Goal: Information Seeking & Learning: Learn about a topic

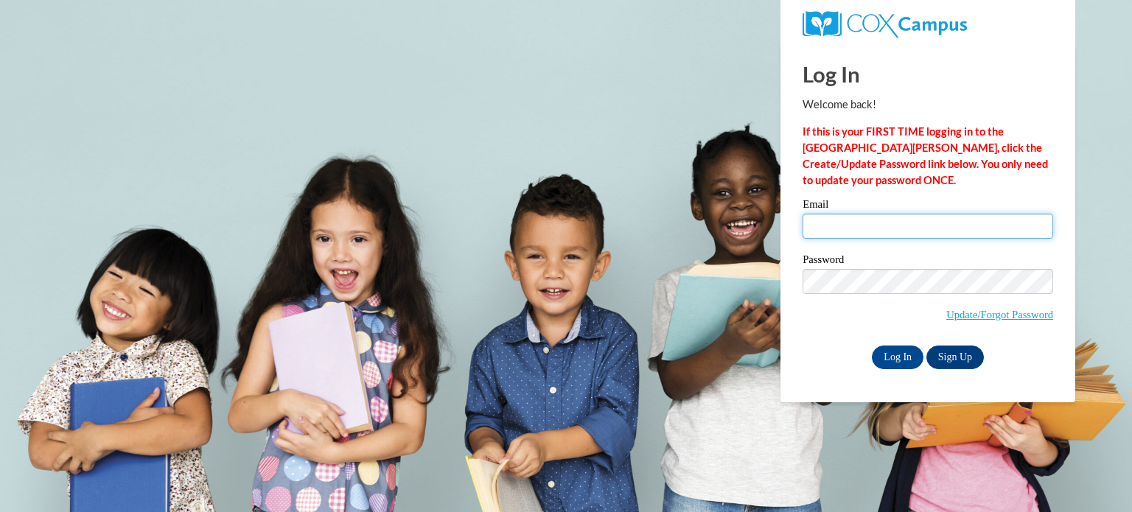
click at [859, 217] on input "Email" at bounding box center [927, 226] width 251 height 25
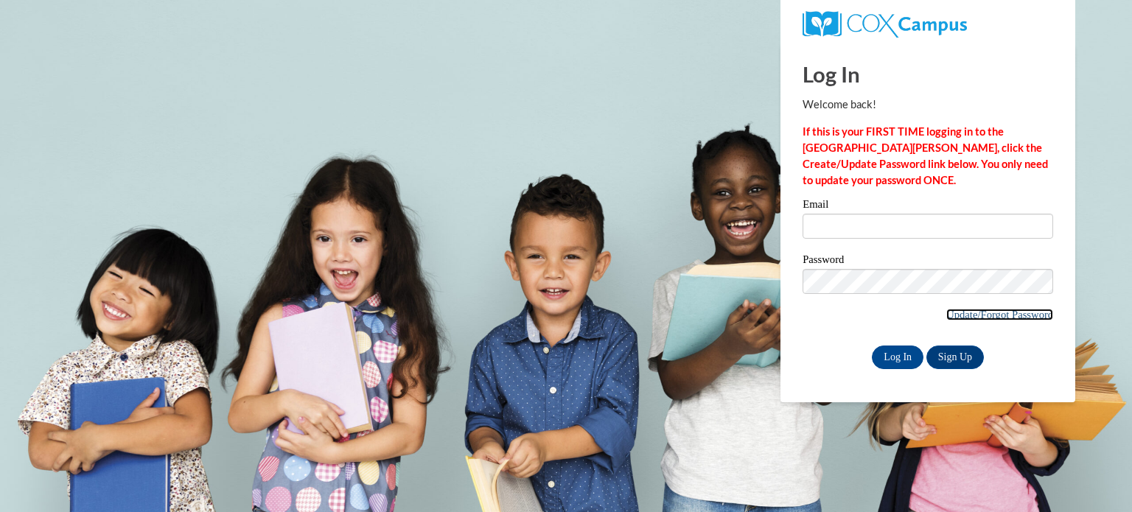
click at [981, 313] on link "Update/Forgot Password" at bounding box center [999, 315] width 107 height 12
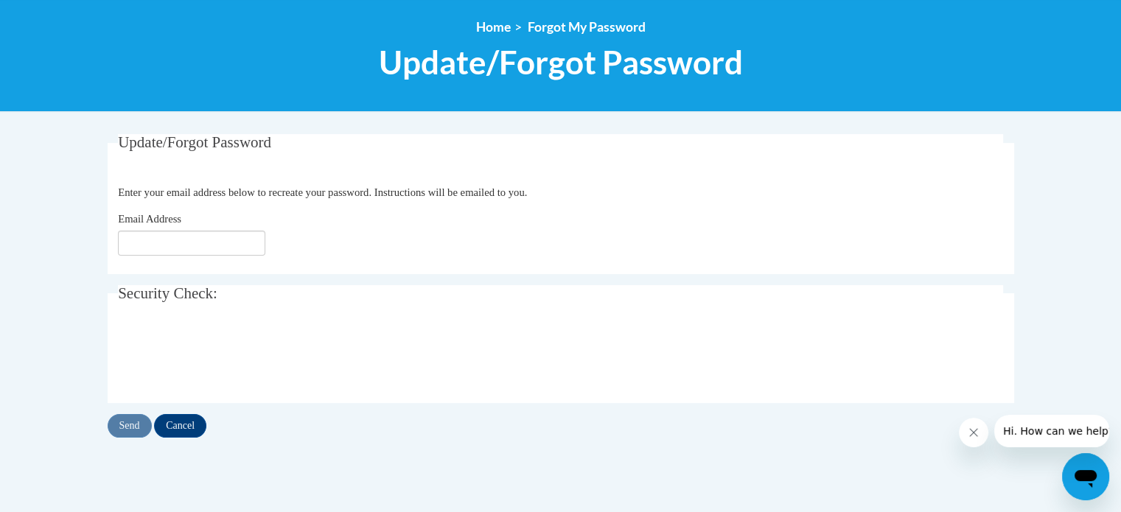
scroll to position [164, 0]
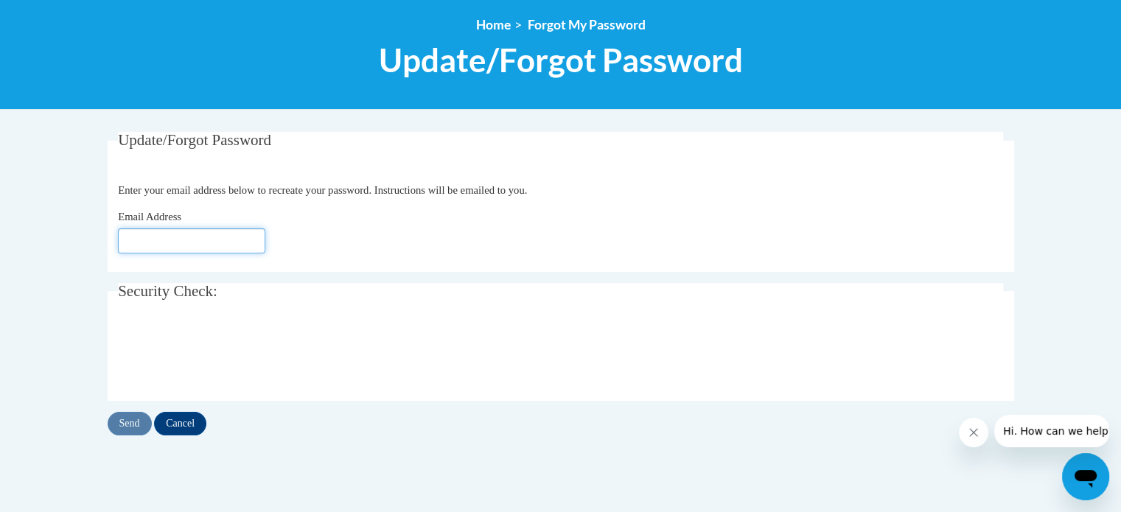
click at [230, 241] on input "Email Address" at bounding box center [191, 240] width 147 height 25
type input "orvalj@sdoj.org"
click at [482, 21] on link "Home" at bounding box center [493, 24] width 35 height 15
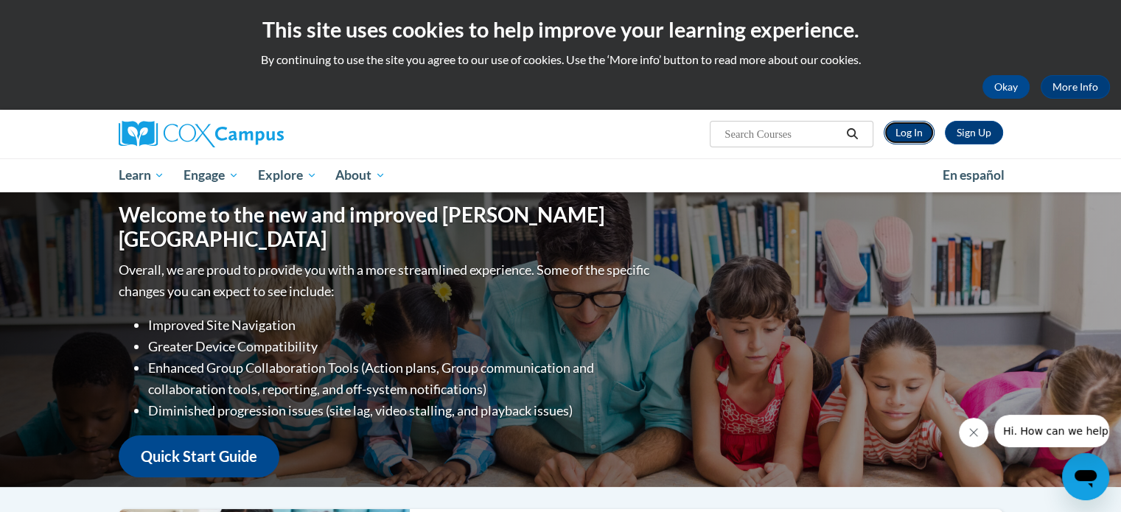
click at [903, 142] on link "Log In" at bounding box center [908, 133] width 51 height 24
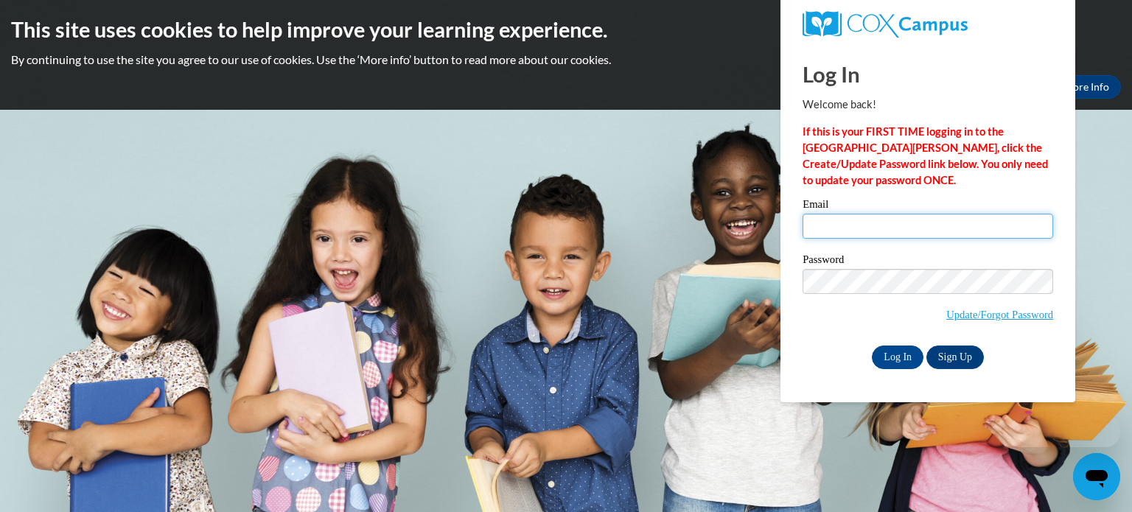
click at [911, 225] on input "Email" at bounding box center [927, 226] width 251 height 25
type input "orvalj@sdoj.org"
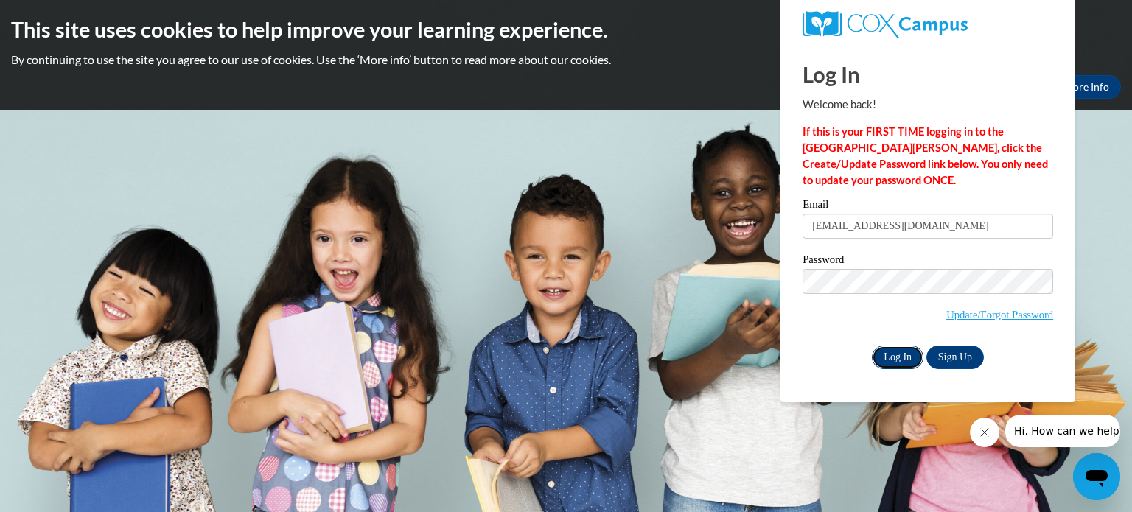
click at [893, 360] on input "Log In" at bounding box center [898, 358] width 52 height 24
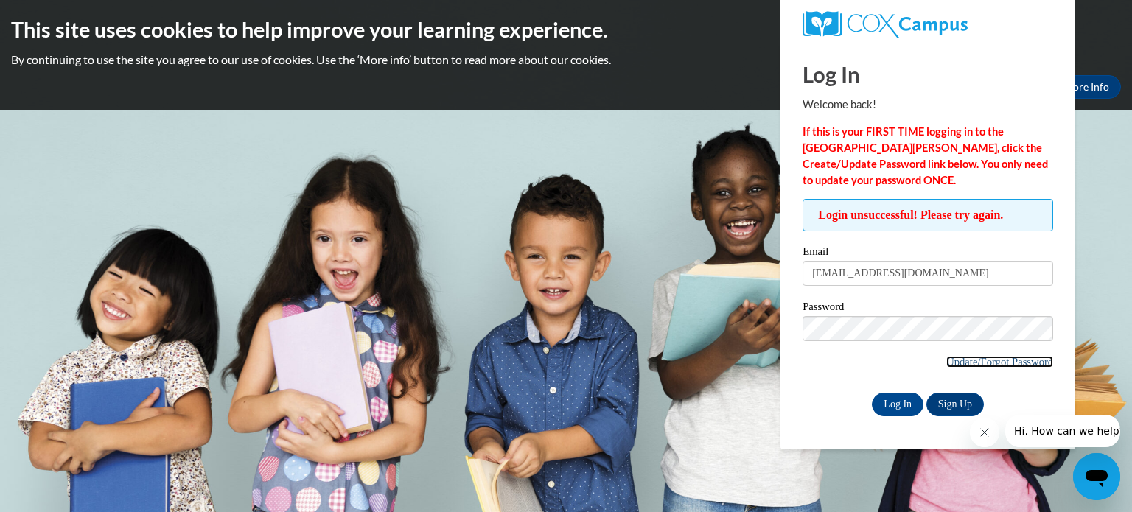
click at [979, 357] on link "Update/Forgot Password" at bounding box center [999, 362] width 107 height 12
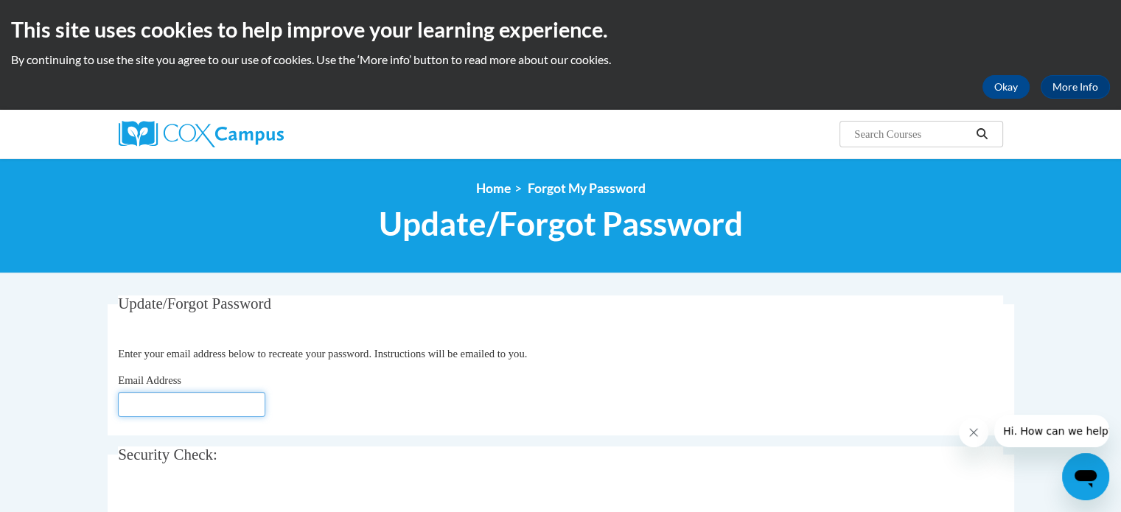
click at [150, 400] on input "Email Address" at bounding box center [191, 404] width 147 height 25
type input "[EMAIL_ADDRESS][DOMAIN_NAME]"
click at [793, 402] on div "Email Address orvalj@sdoj.org" at bounding box center [560, 394] width 885 height 45
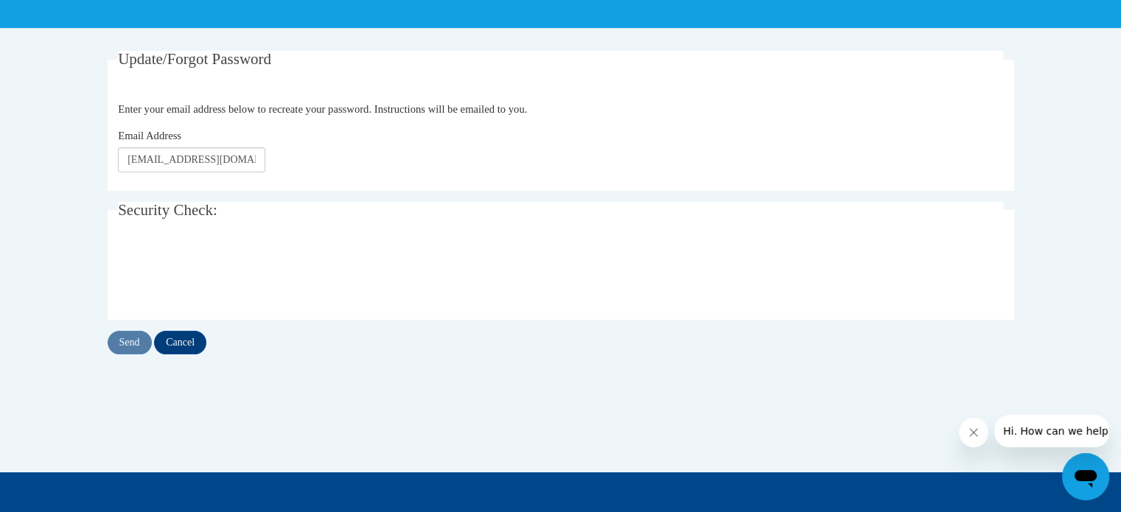
scroll to position [242, 0]
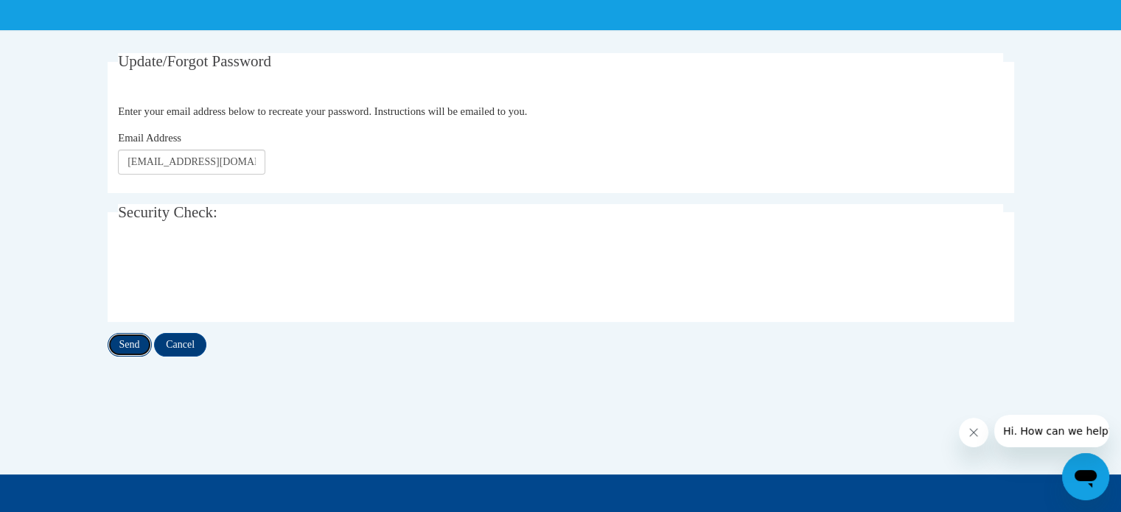
click at [133, 347] on input "Send" at bounding box center [130, 345] width 44 height 24
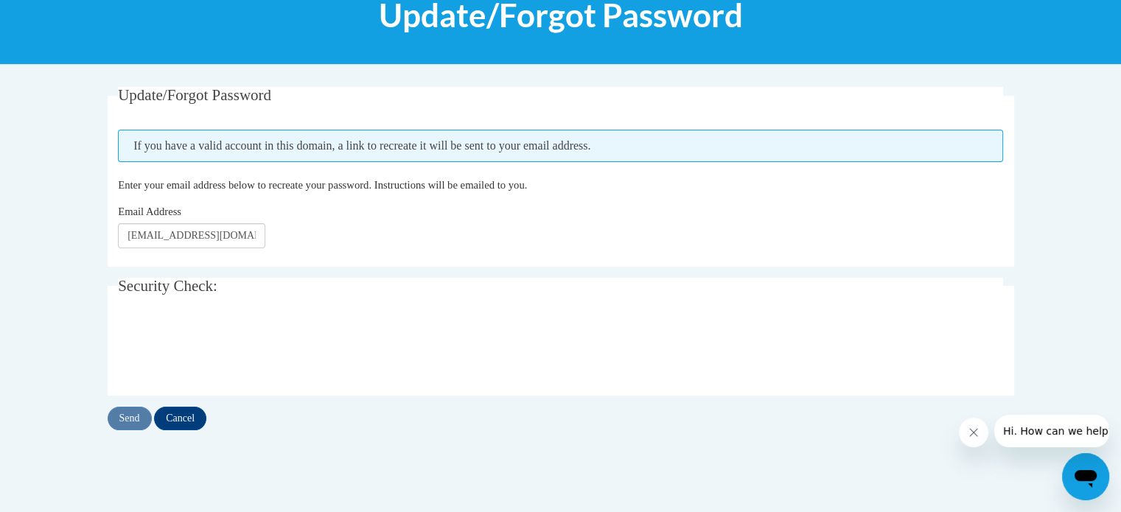
scroll to position [218, 0]
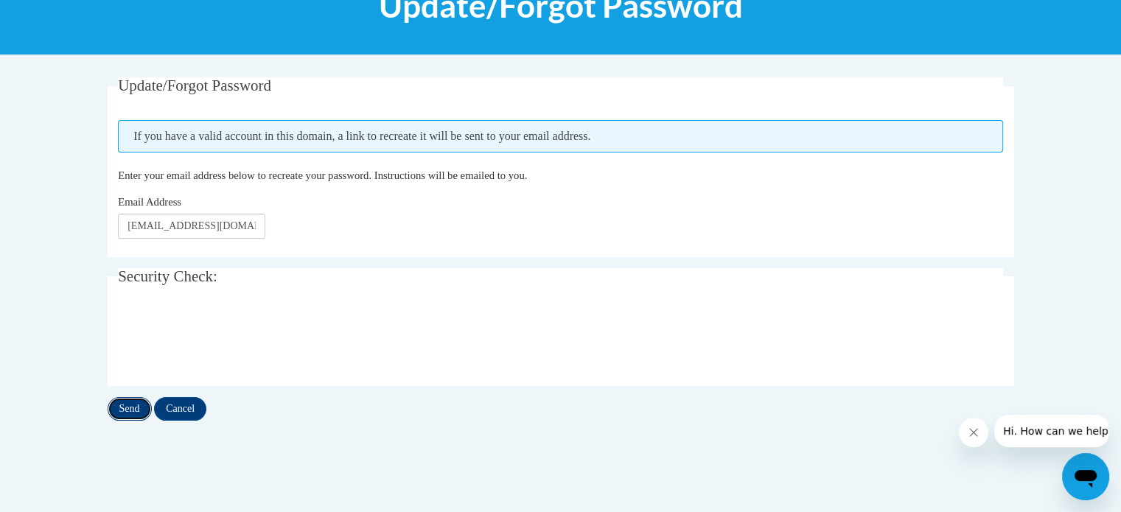
click at [134, 410] on input "Send" at bounding box center [130, 409] width 44 height 24
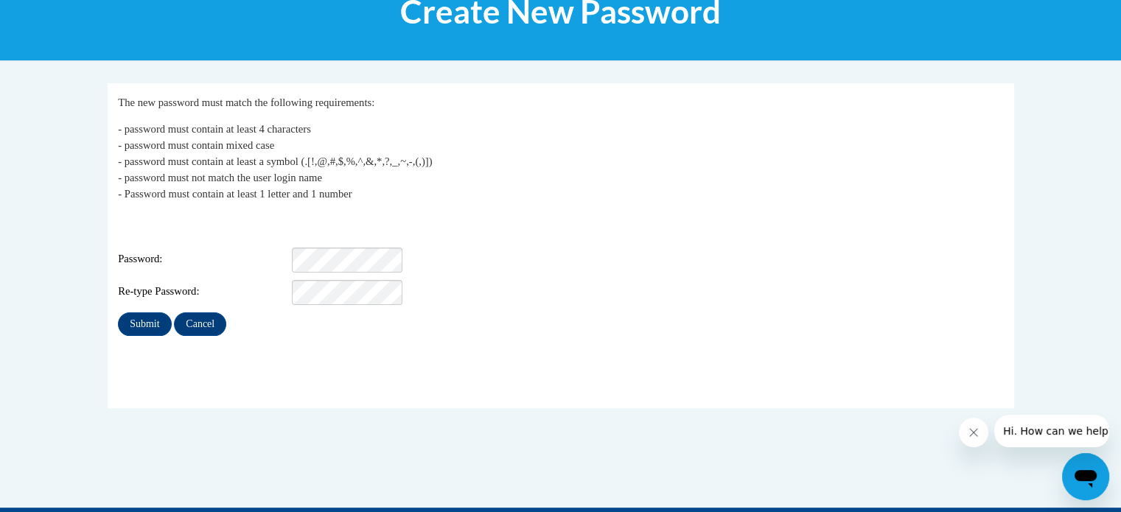
scroll to position [221, 0]
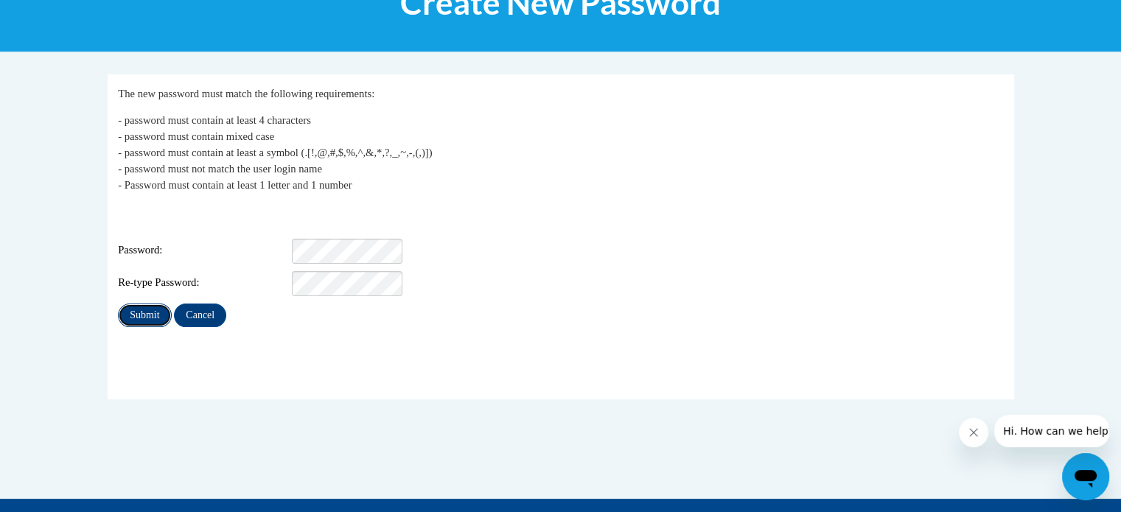
click at [141, 311] on input "Submit" at bounding box center [144, 316] width 53 height 24
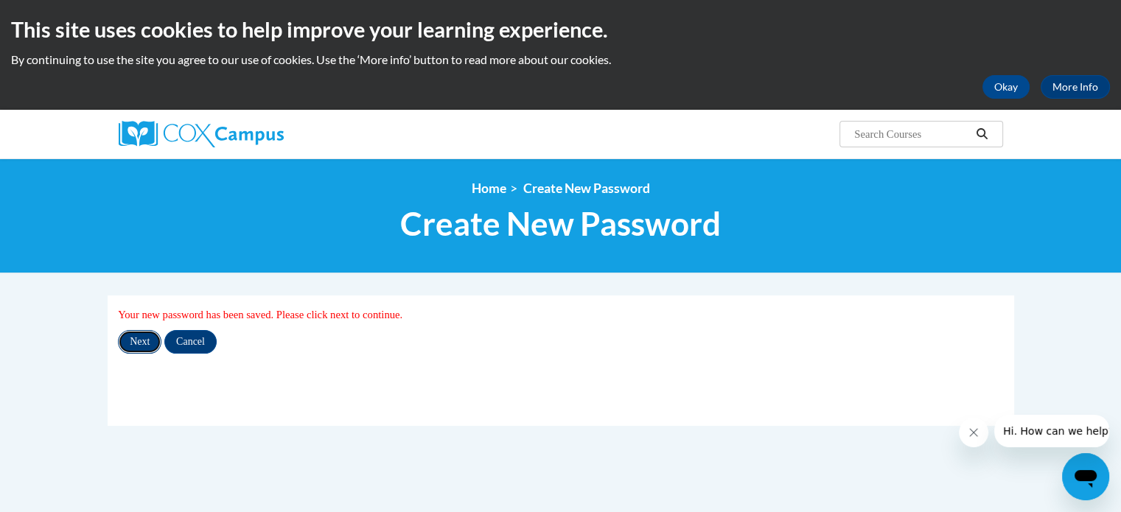
click at [138, 345] on input "Next" at bounding box center [139, 342] width 43 height 24
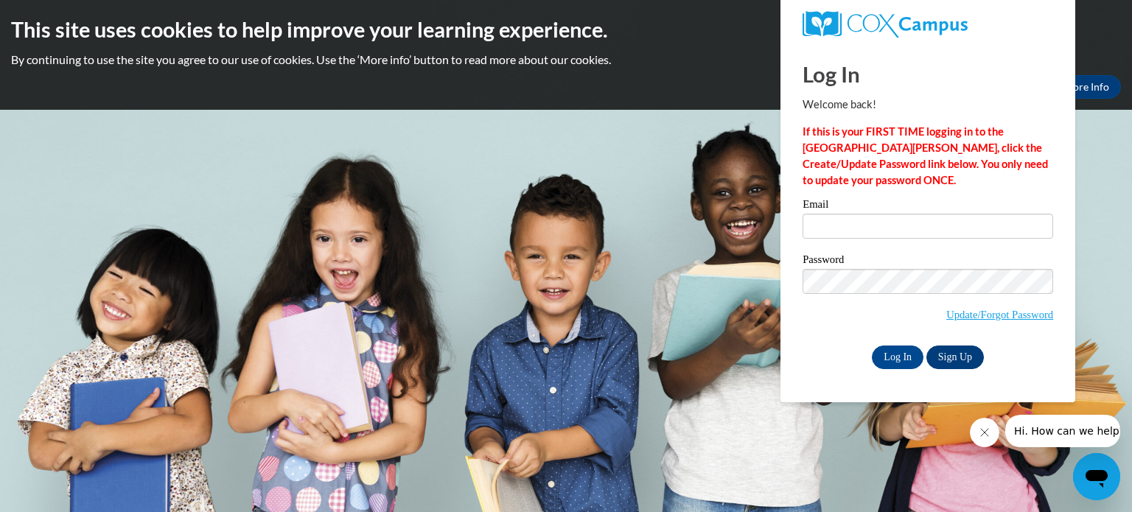
type input "orvalj@sdoj.org"
click at [973, 361] on link "Sign Up" at bounding box center [954, 358] width 57 height 24
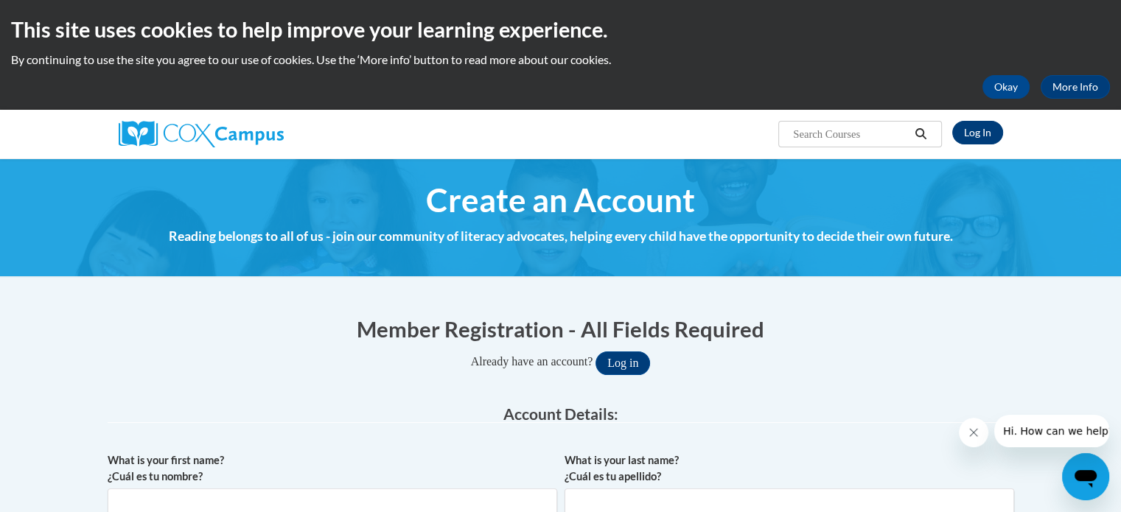
type input "[EMAIL_ADDRESS][DOMAIN_NAME]"
click at [979, 138] on link "Log In" at bounding box center [977, 133] width 51 height 24
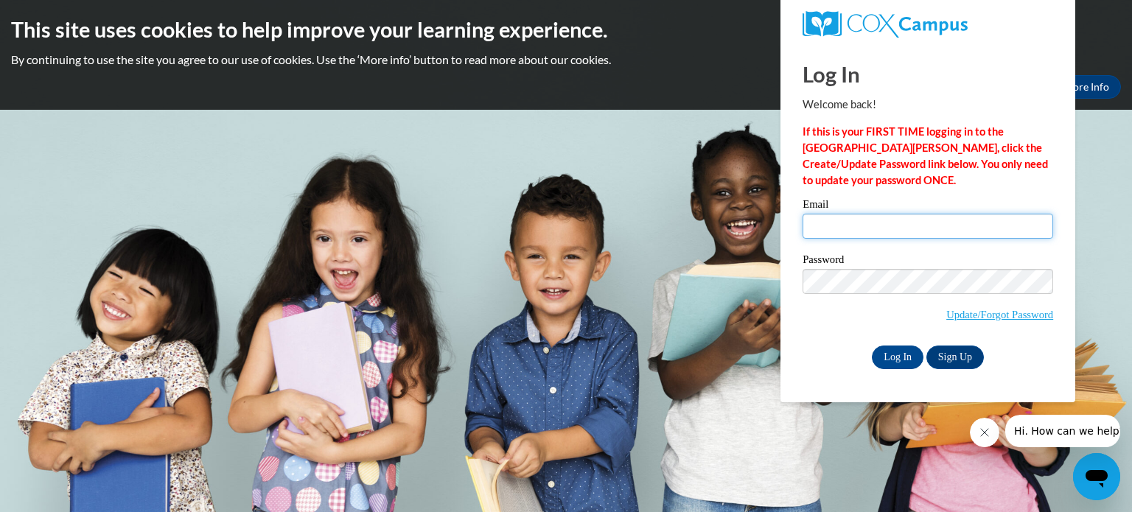
type input "orvalj@sdoj.org"
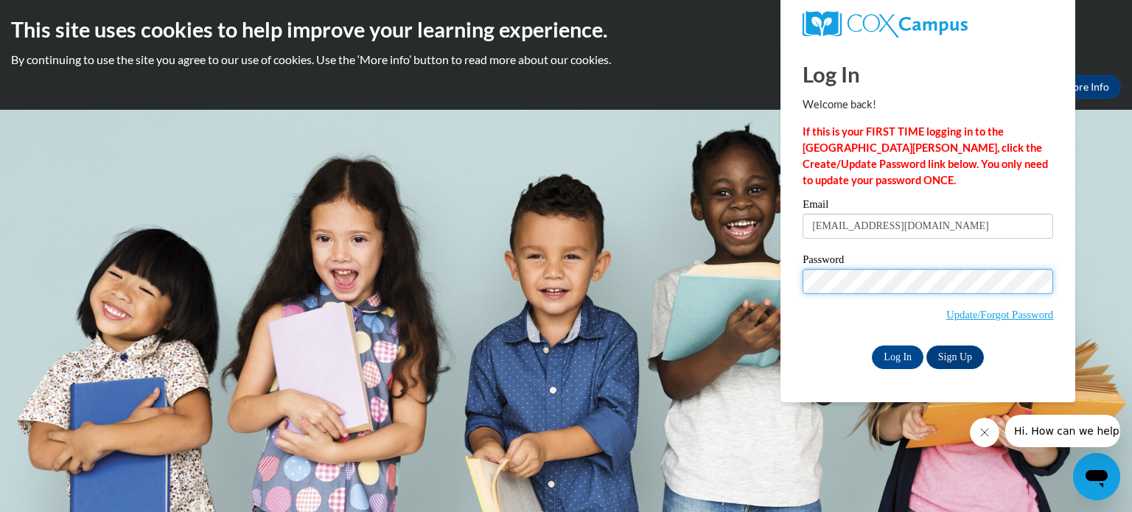
click at [600, 304] on body "This site uses cookies to help improve your learning experience. By continuing …" at bounding box center [566, 256] width 1132 height 512
click at [866, 364] on div "Log In Sign Up" at bounding box center [927, 358] width 251 height 24
click at [881, 360] on input "Log In" at bounding box center [898, 358] width 52 height 24
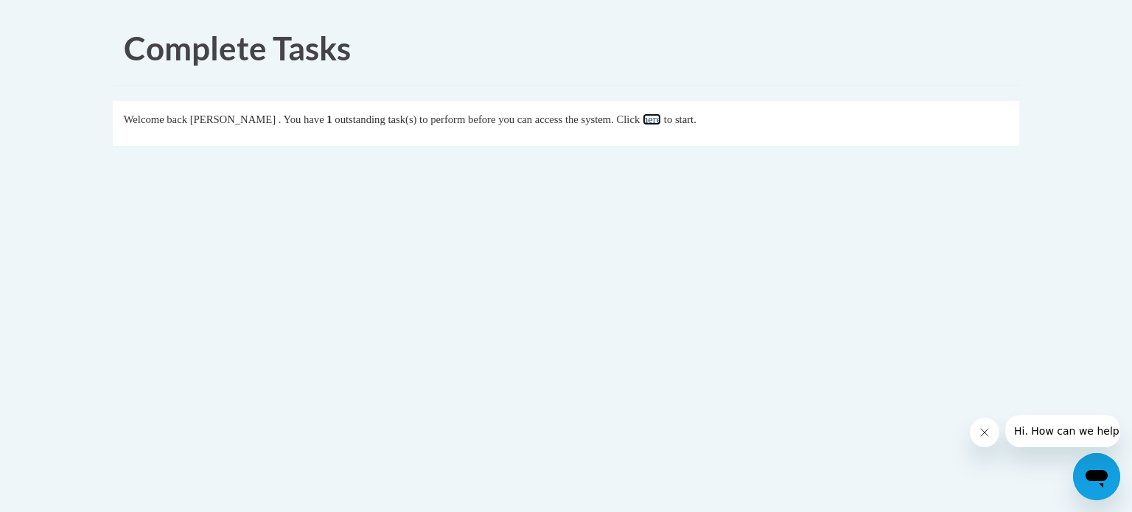
click at [661, 122] on link "here" at bounding box center [651, 119] width 18 height 12
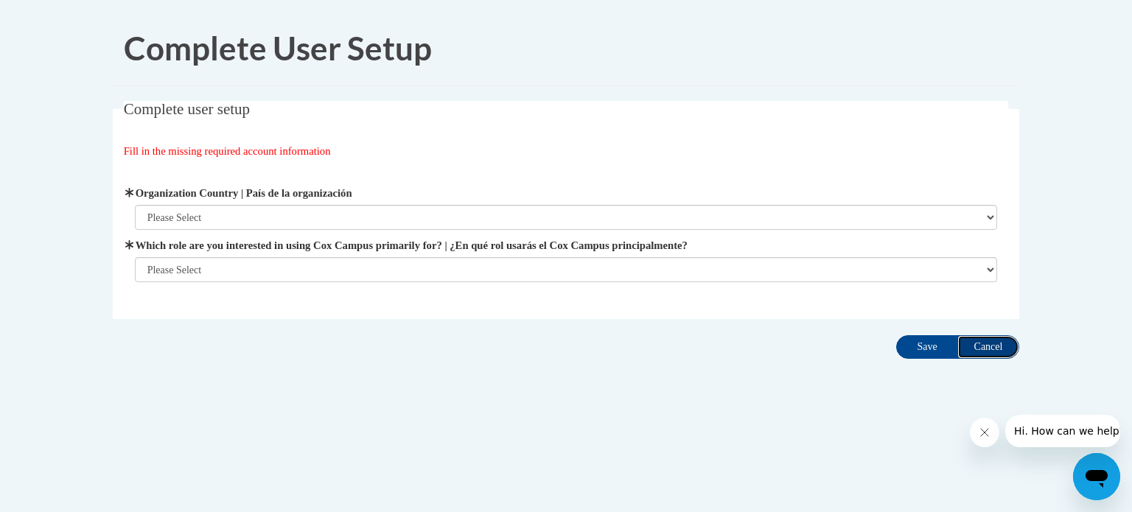
click at [1001, 343] on input "Cancel" at bounding box center [988, 347] width 62 height 24
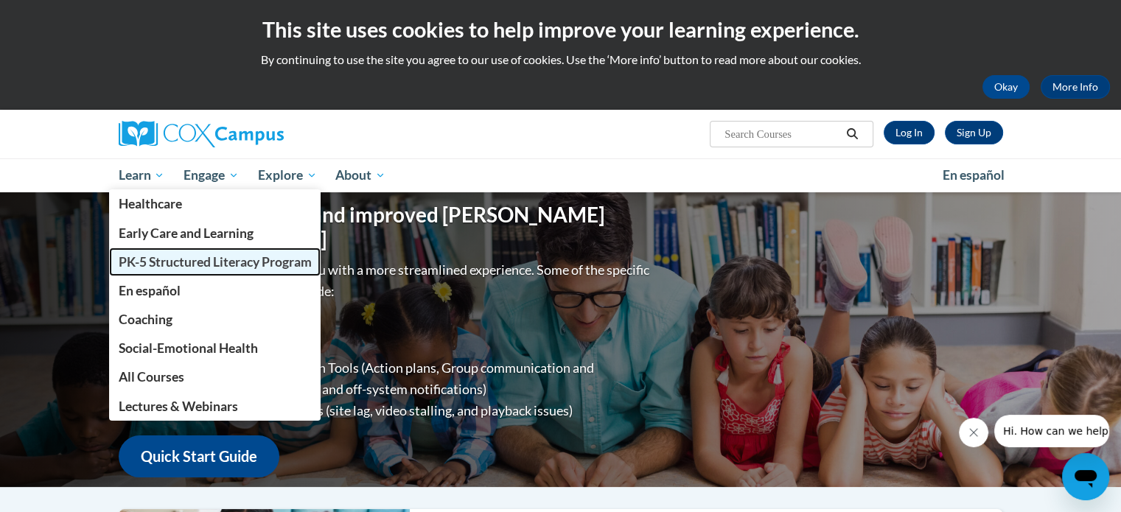
click span "PK-5 Structured Literacy Program"
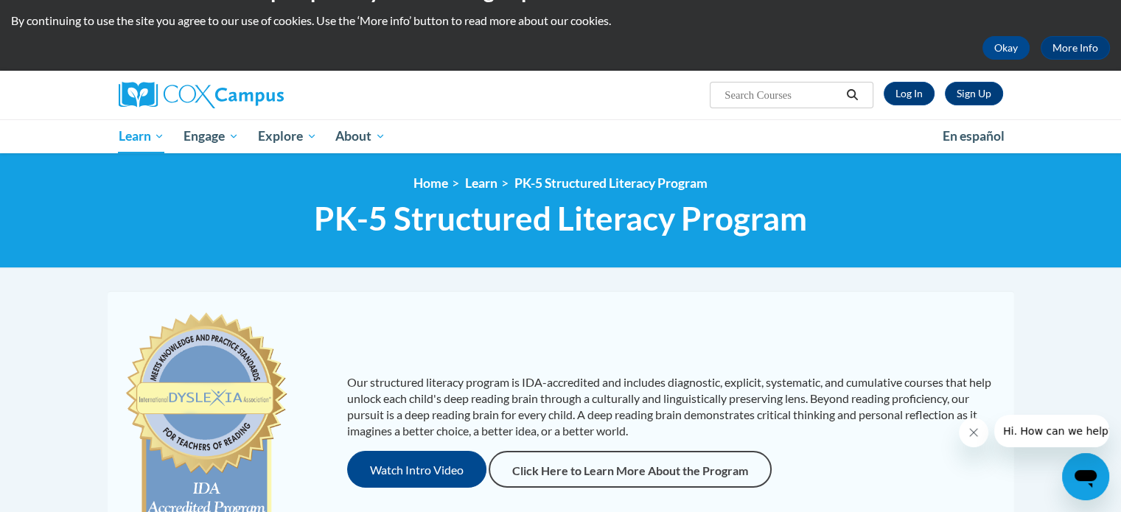
scroll to position [45, 0]
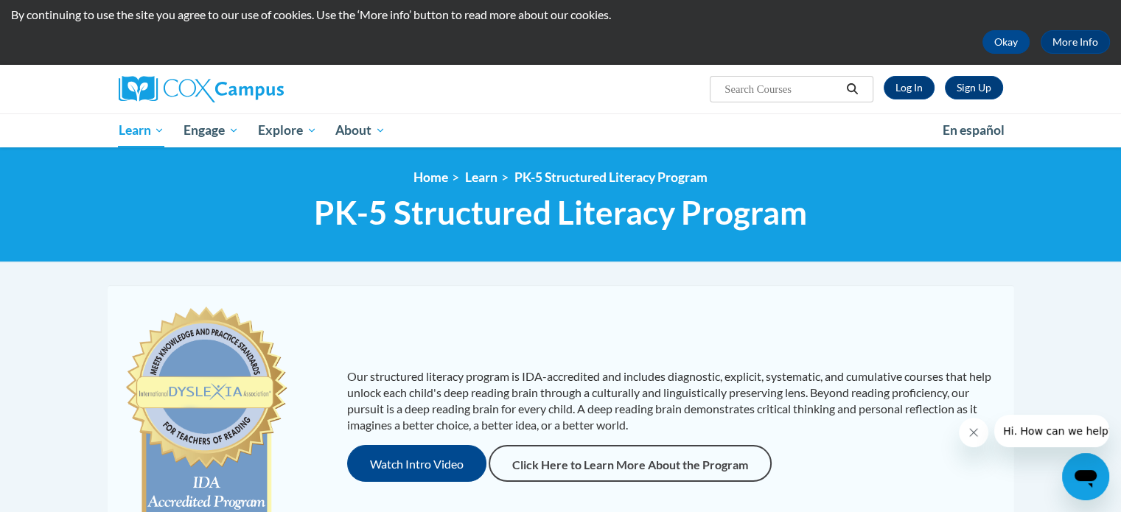
click at [743, 90] on input "Search..." at bounding box center [782, 89] width 118 height 18
type input "talk ladder"
click at [851, 82] on button "Search" at bounding box center [852, 89] width 22 height 18
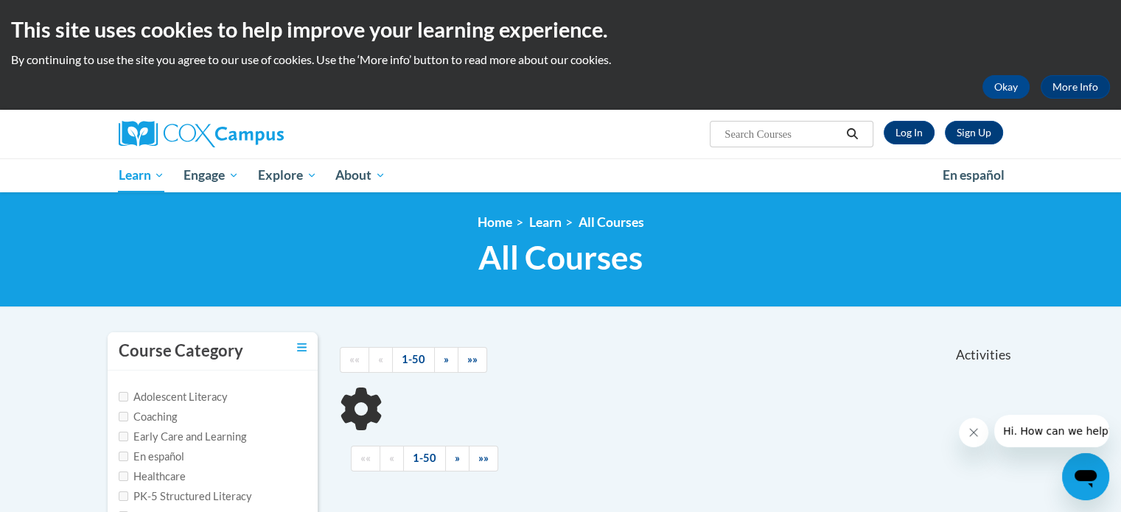
type input "talk ladder"
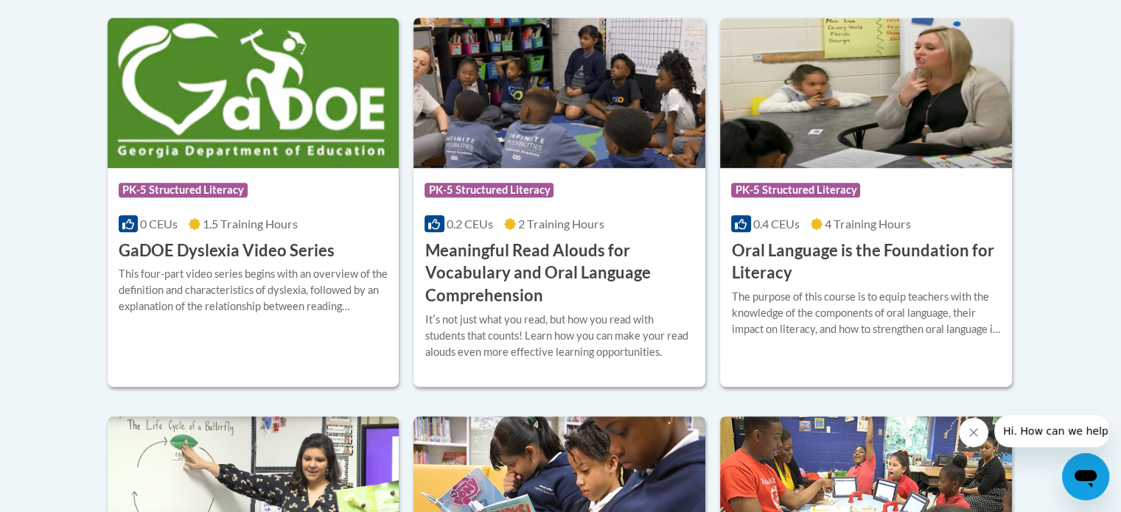
scroll to position [1129, 0]
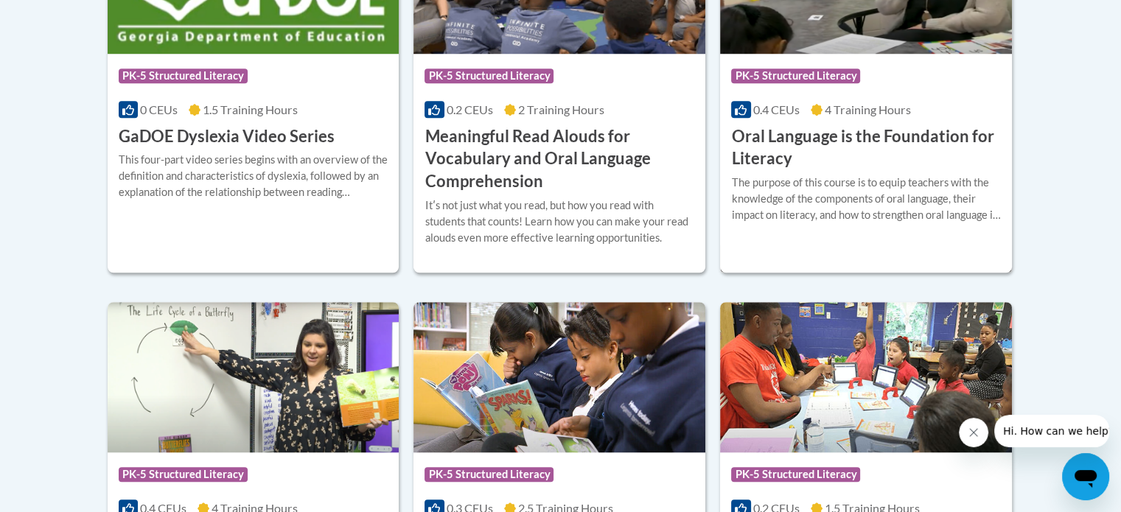
click at [786, 136] on h3 "Oral Language is the Foundation for Literacy" at bounding box center [866, 148] width 270 height 46
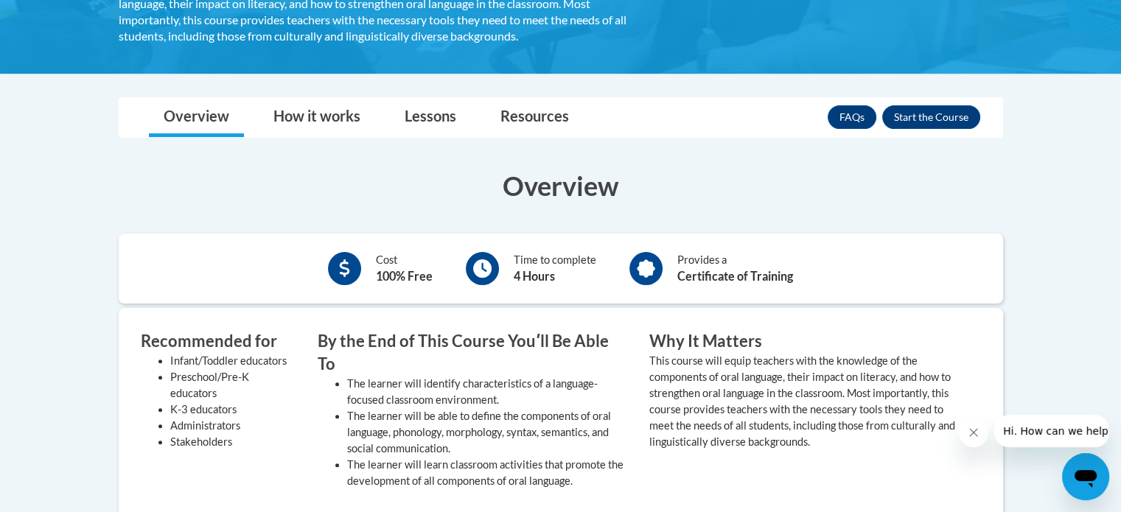
scroll to position [373, 0]
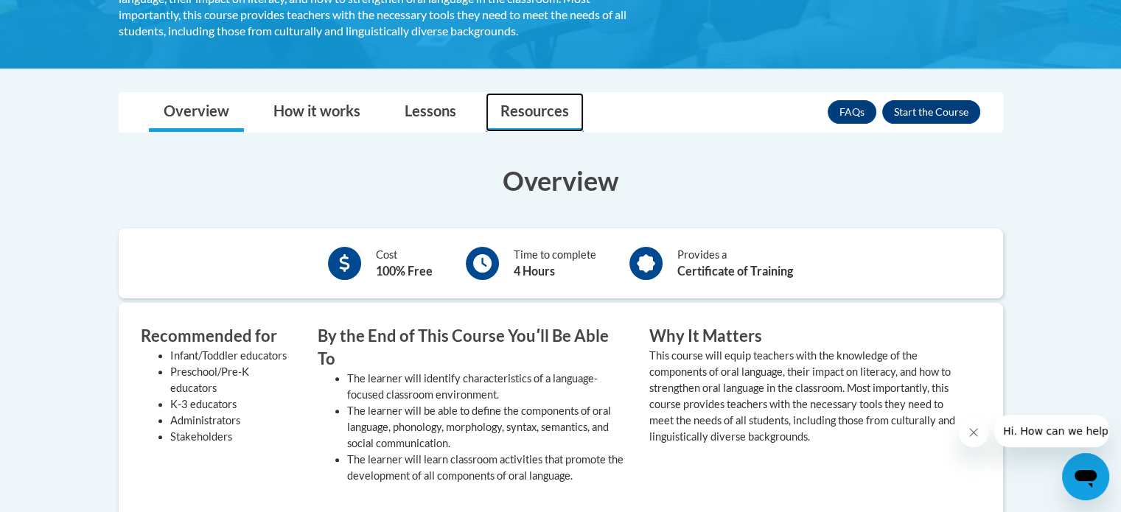
click at [559, 109] on link "Resources" at bounding box center [535, 112] width 98 height 39
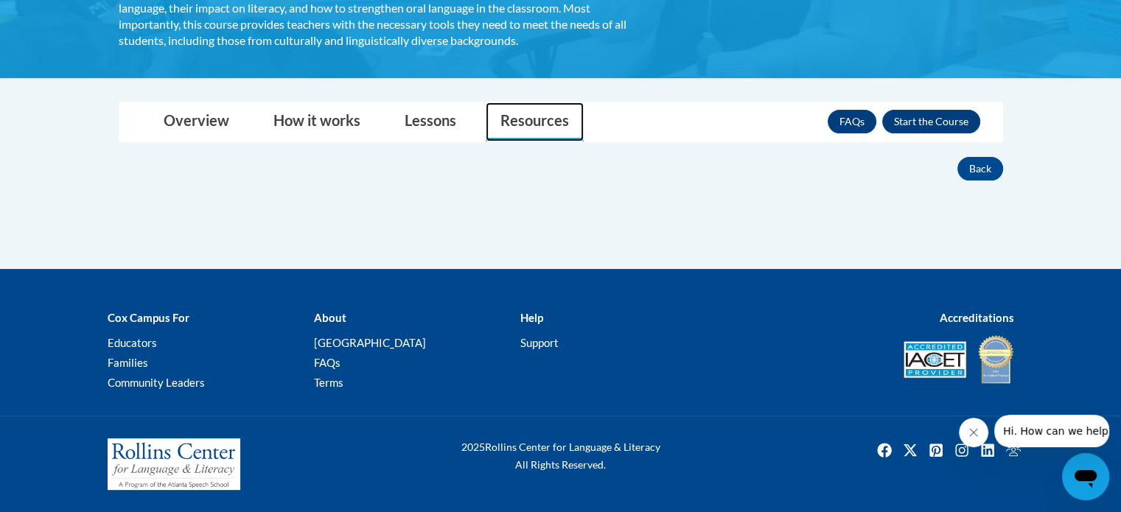
scroll to position [362, 0]
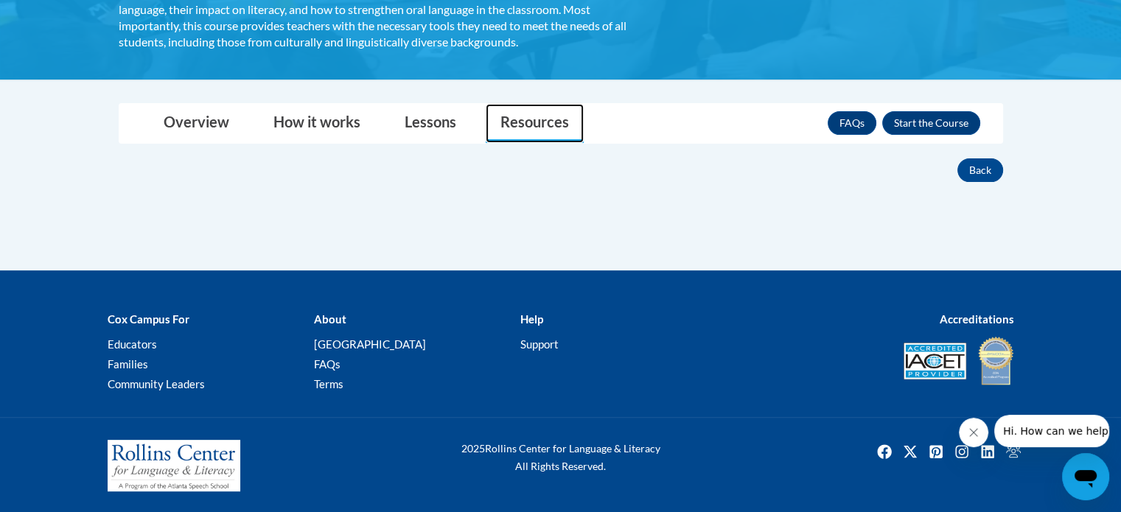
click at [542, 126] on link "Resources" at bounding box center [535, 123] width 98 height 39
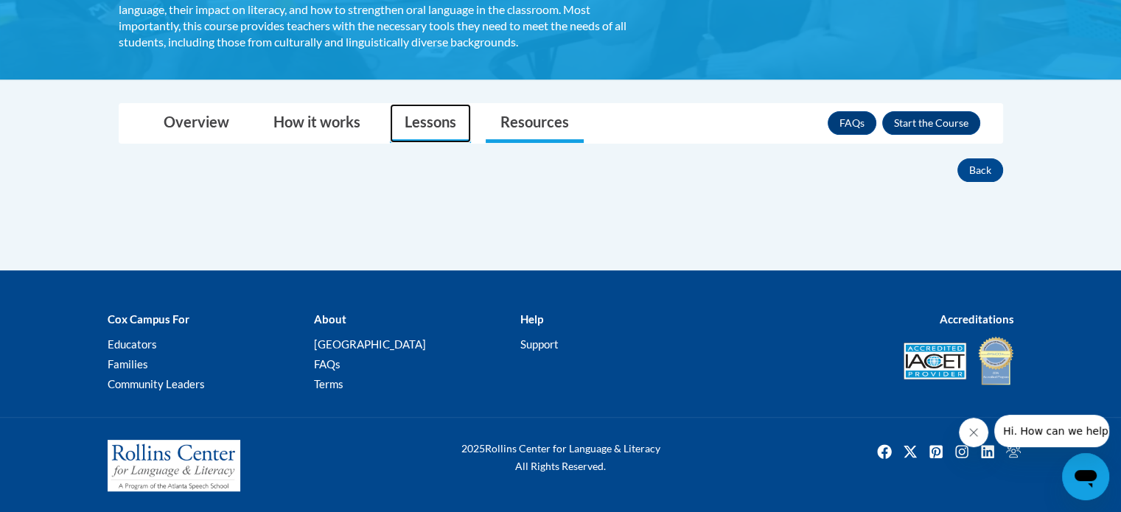
click at [427, 120] on link "Lessons" at bounding box center [430, 123] width 81 height 39
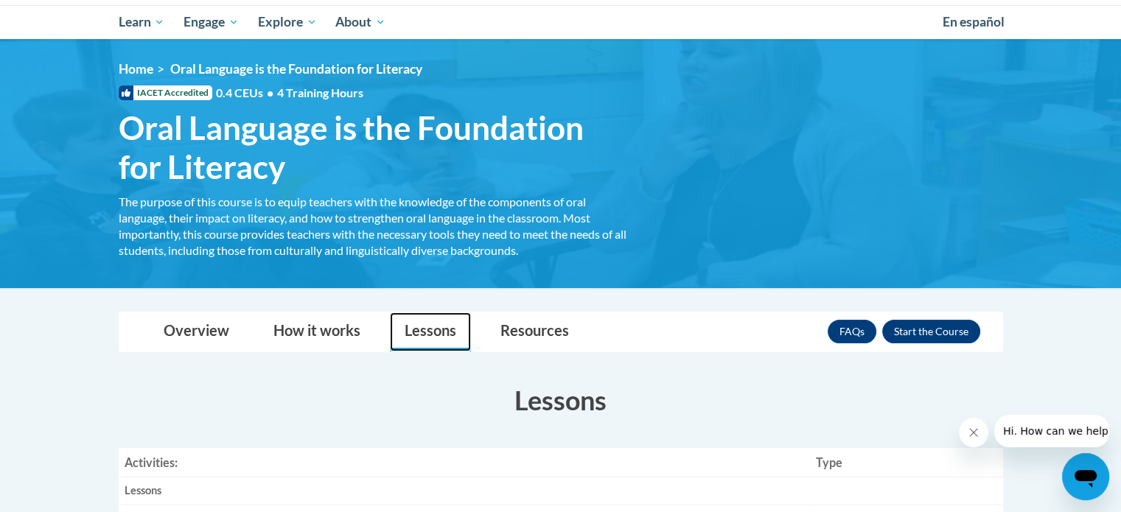
scroll to position [0, 0]
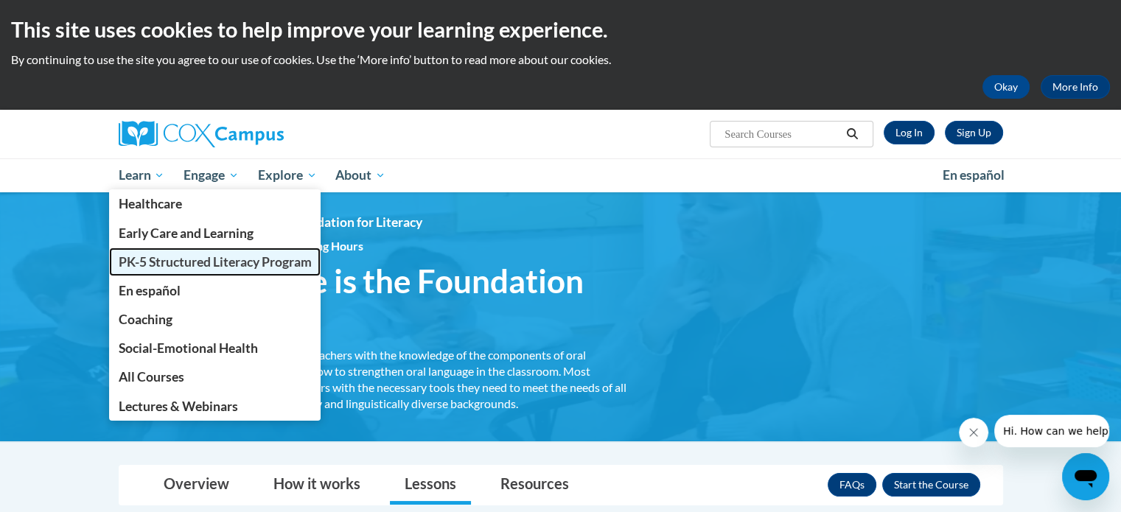
click at [186, 256] on span "PK-5 Structured Literacy Program" at bounding box center [214, 261] width 193 height 15
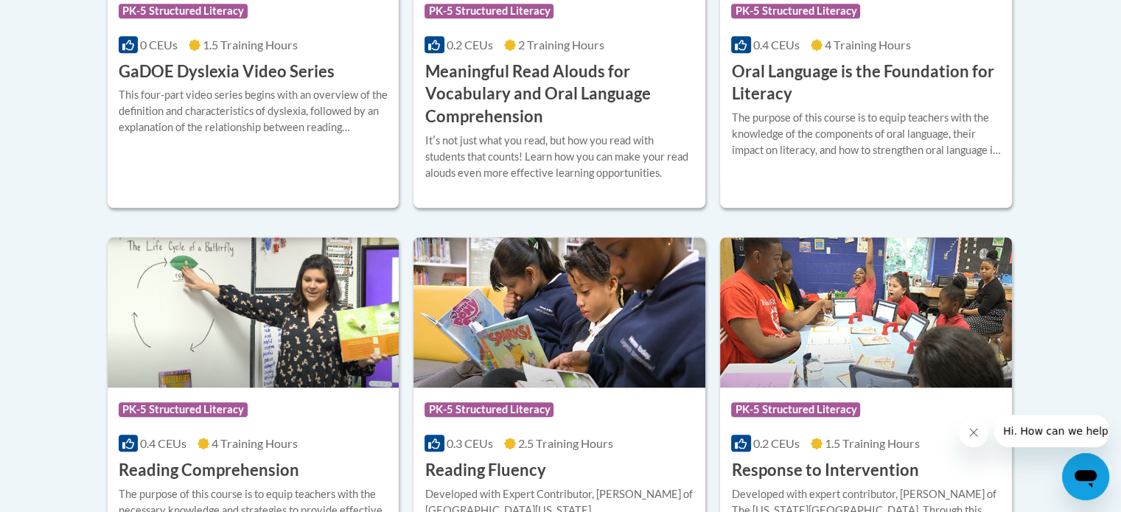
scroll to position [1029, 0]
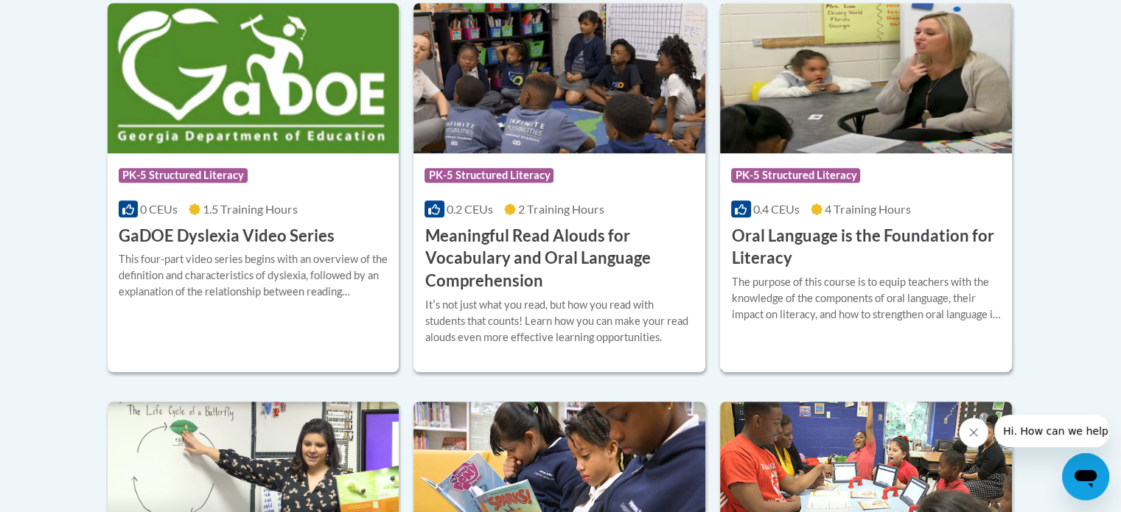
click at [802, 175] on span "PK-5 Structured Literacy" at bounding box center [795, 175] width 129 height 15
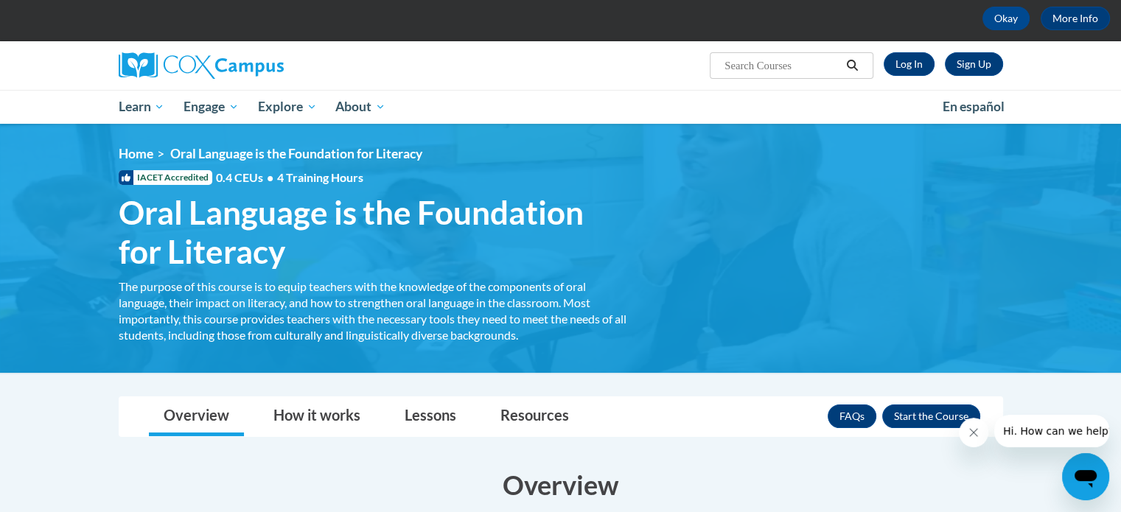
scroll to position [80, 0]
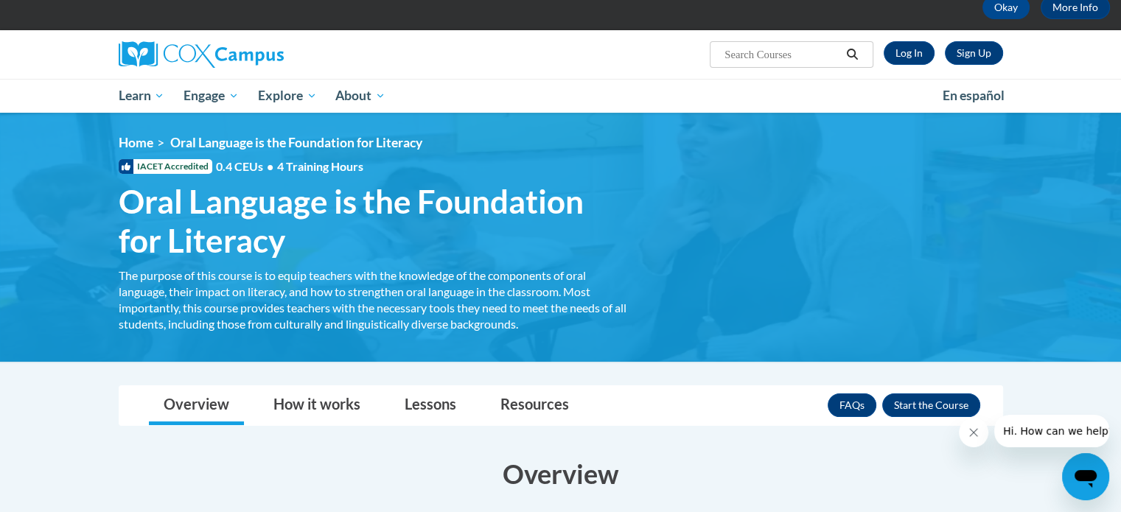
click at [735, 59] on input "Search..." at bounding box center [782, 55] width 118 height 18
type input "oral language"
click at [913, 49] on link "Log In" at bounding box center [908, 53] width 51 height 24
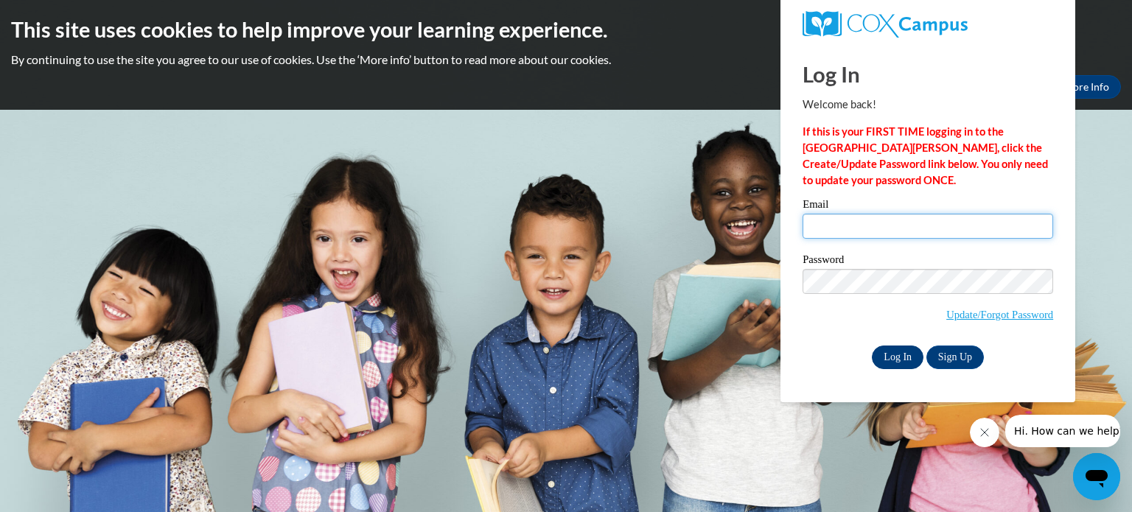
type input "[EMAIL_ADDRESS][DOMAIN_NAME]"
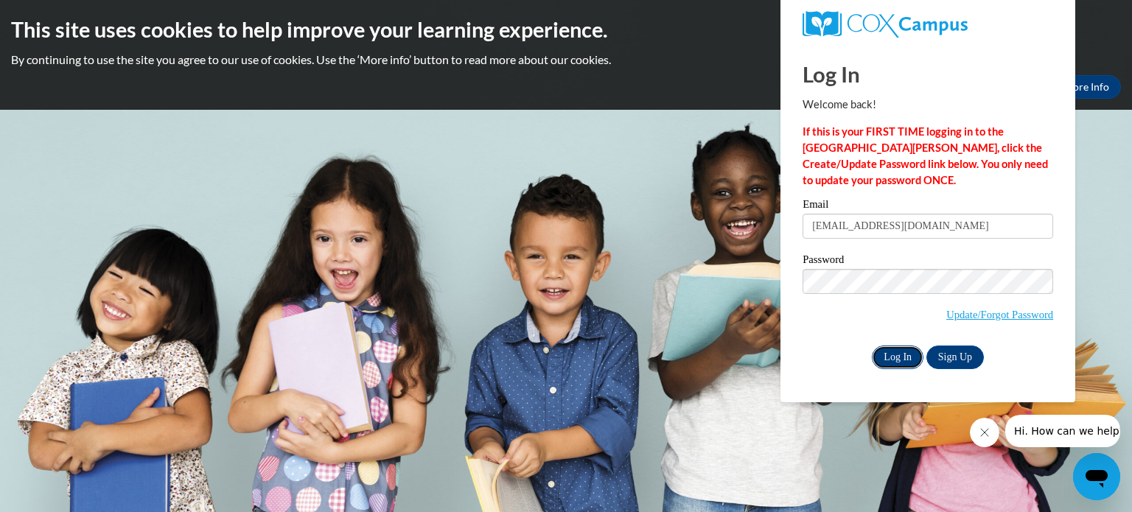
click at [914, 362] on input "Log In" at bounding box center [898, 358] width 52 height 24
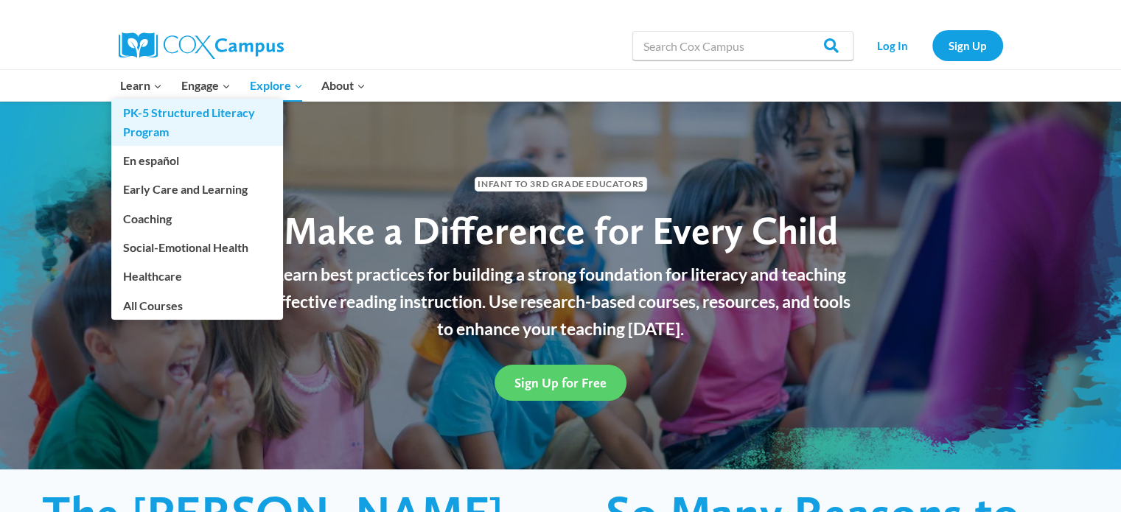
click at [155, 114] on link "PK-5 Structured Literacy Program" at bounding box center [197, 122] width 172 height 47
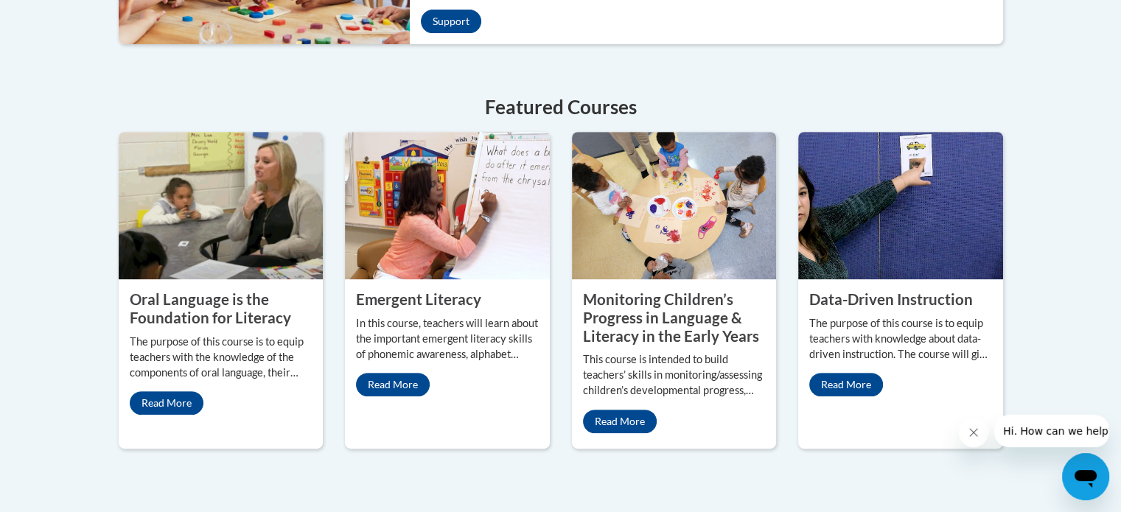
scroll to position [648, 0]
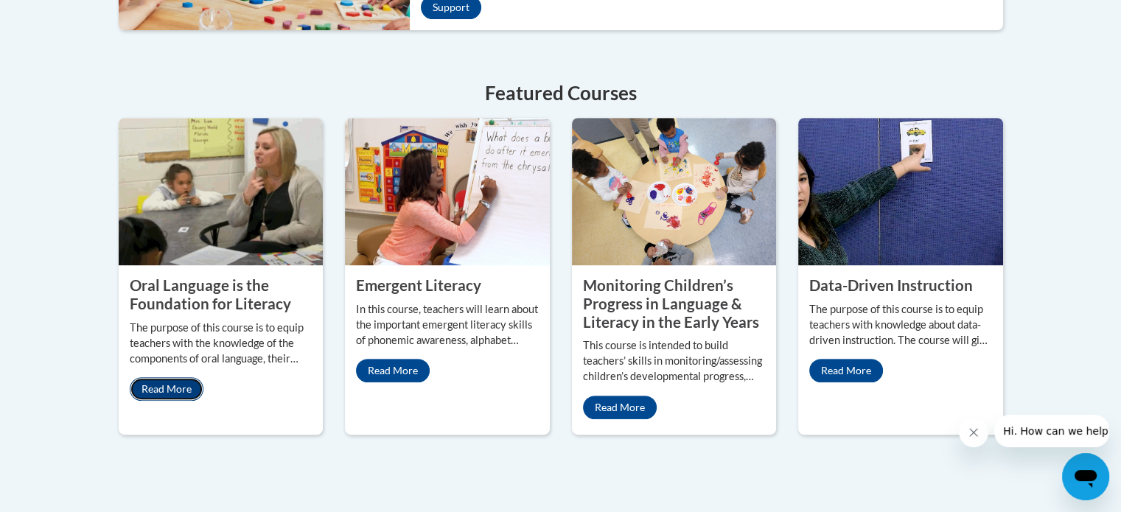
click at [175, 390] on link "Read More" at bounding box center [167, 389] width 74 height 24
